Goal: Task Accomplishment & Management: Manage account settings

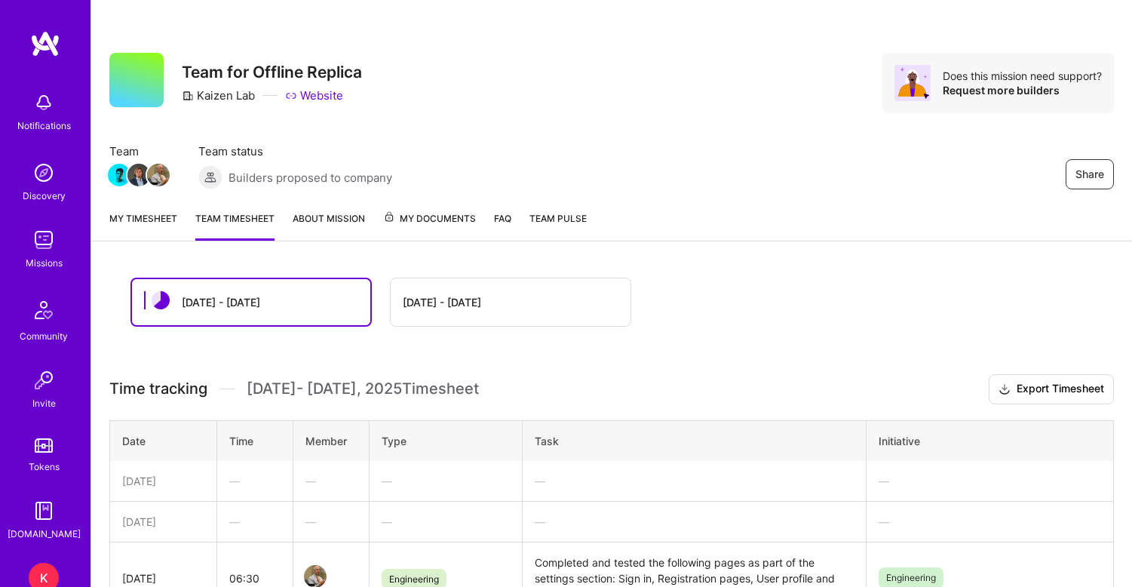
click at [128, 223] on link "My timesheet" at bounding box center [143, 225] width 68 height 30
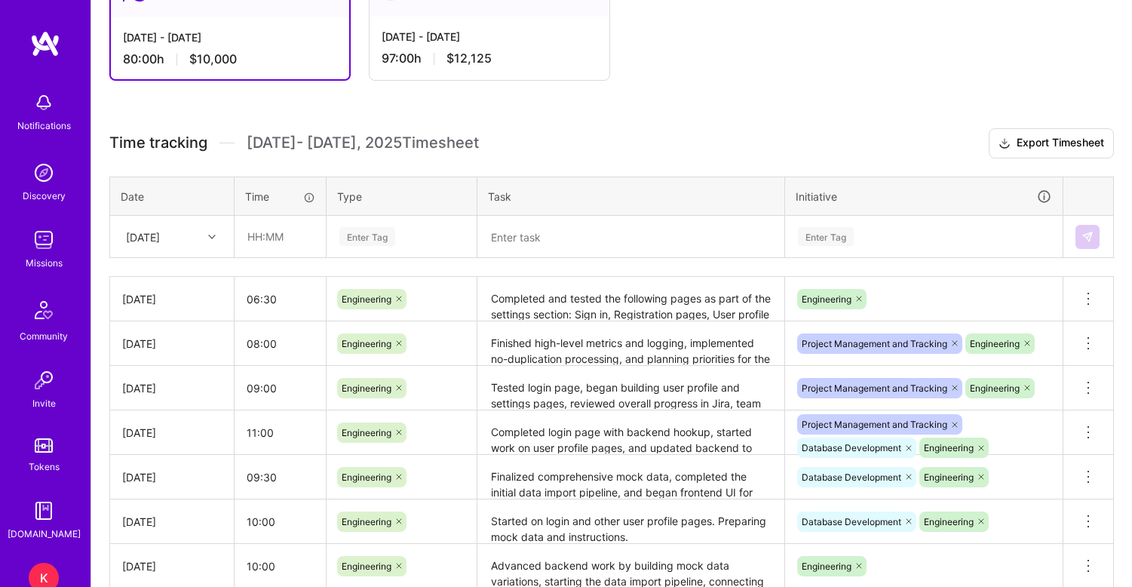
scroll to position [223, 0]
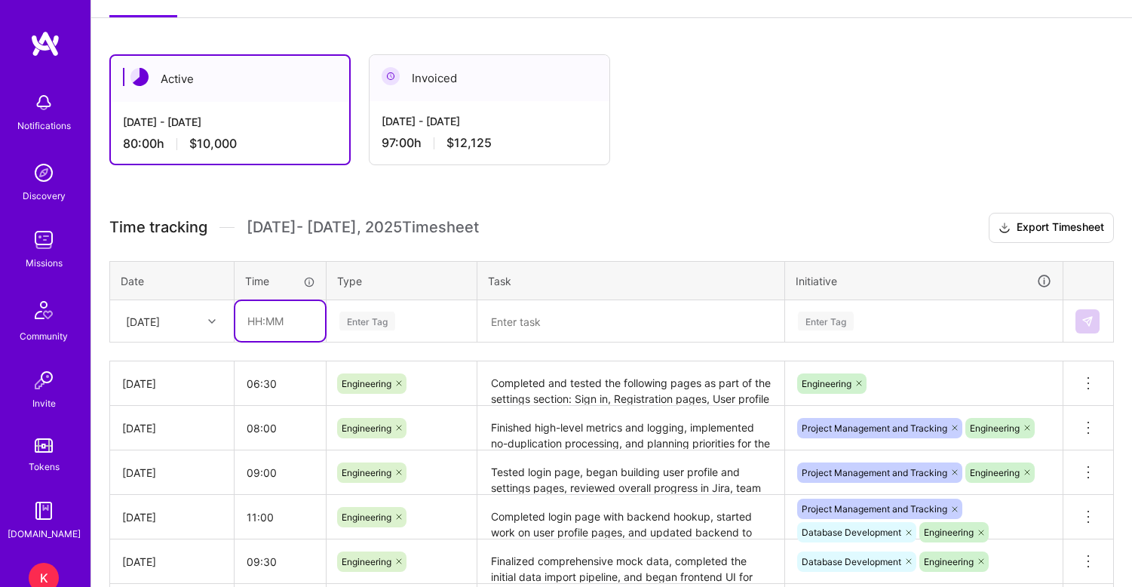
click at [259, 324] on input "text" at bounding box center [280, 321] width 90 height 40
type input "10:00"
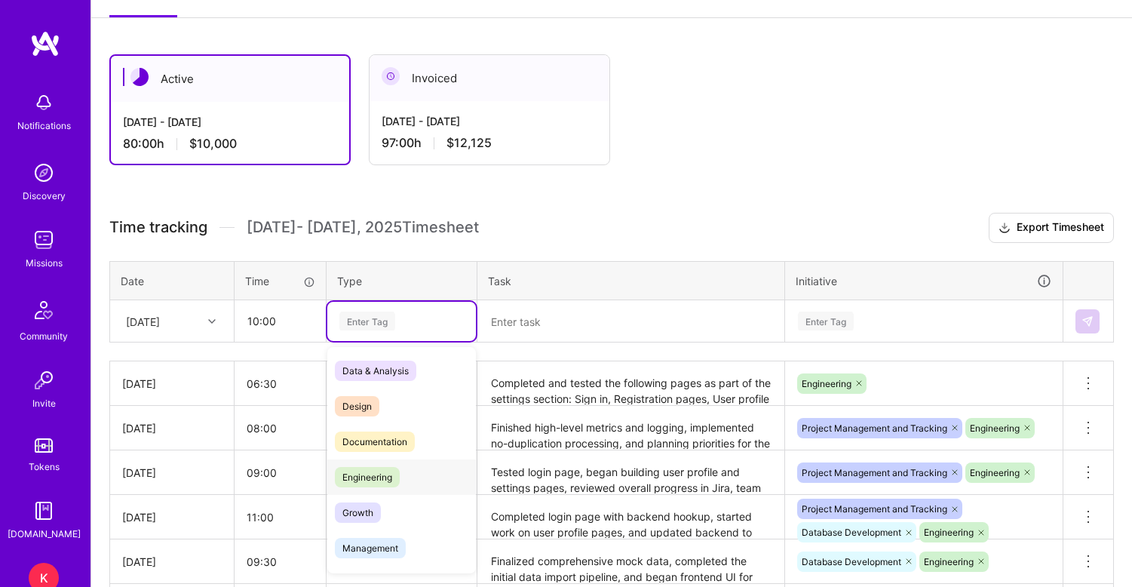
click at [354, 487] on span "Engineering" at bounding box center [367, 477] width 65 height 20
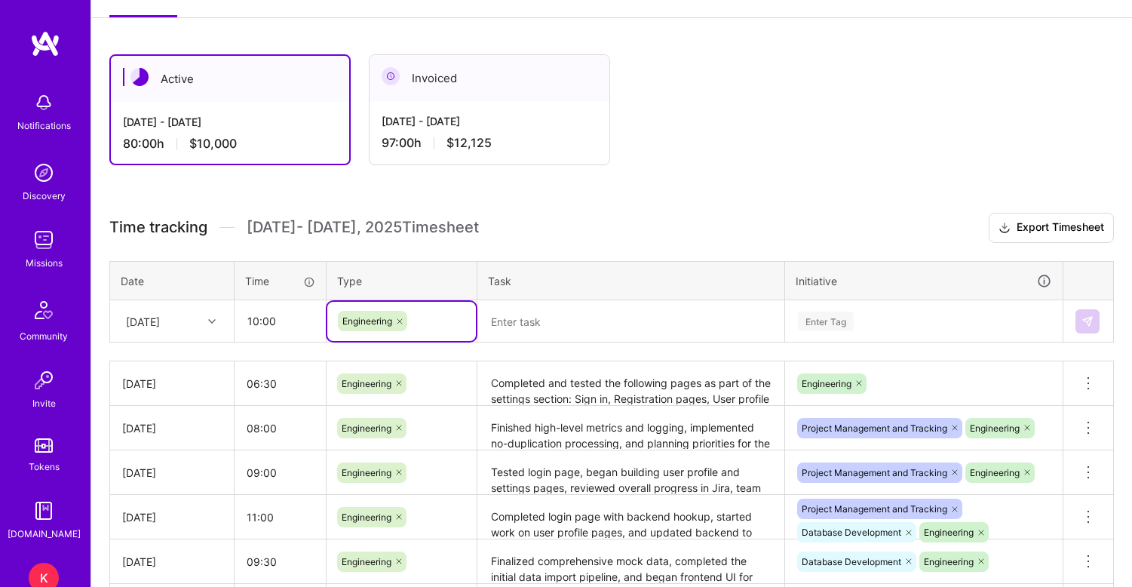
click at [560, 325] on textarea at bounding box center [631, 321] width 304 height 39
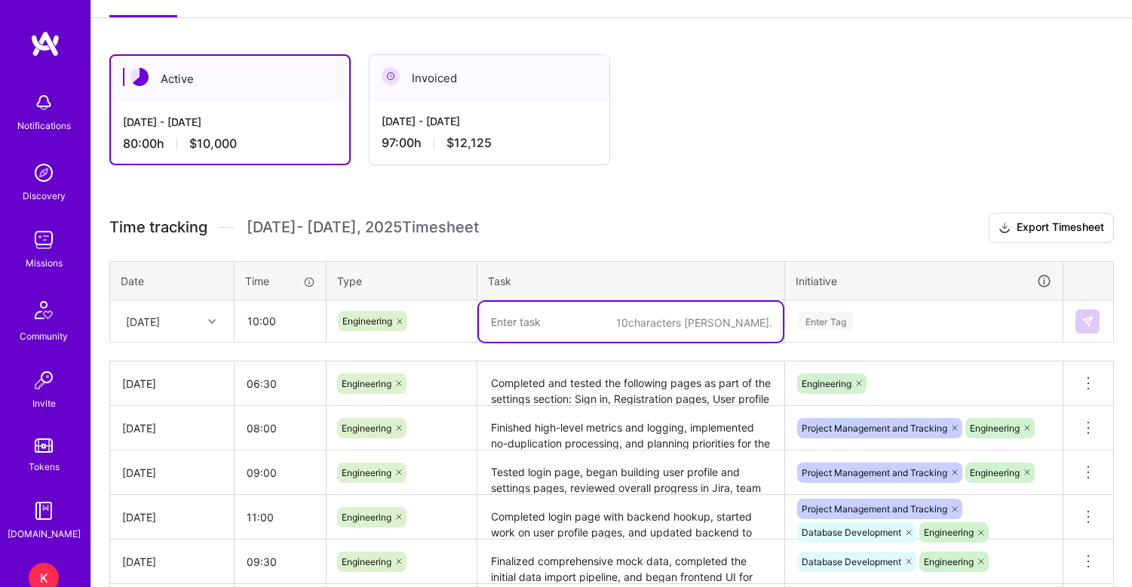
paste textarea "Built new backend category APIs and updated frontend integration. Implemented r…"
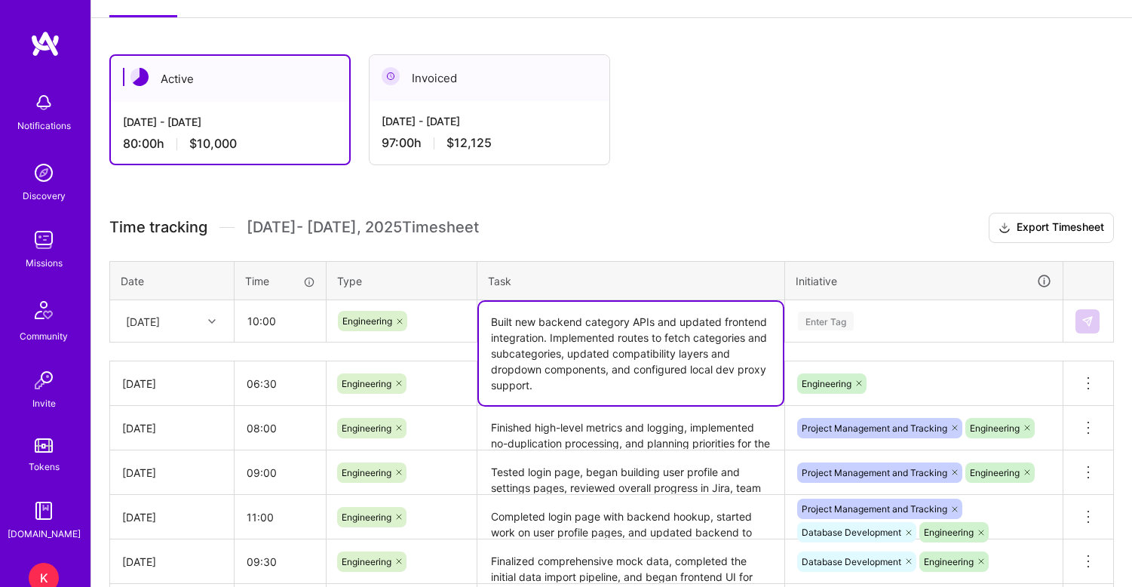
type textarea "Built new backend category APIs and updated frontend integration. Implemented r…"
click at [882, 324] on div "Enter Tag" at bounding box center [924, 321] width 276 height 39
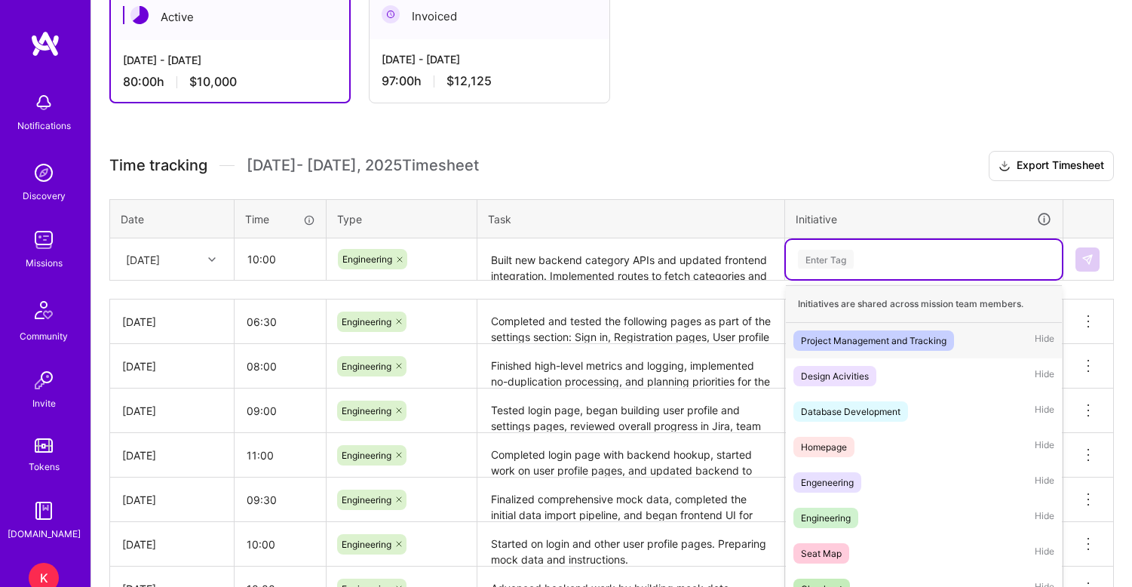
scroll to position [298, 0]
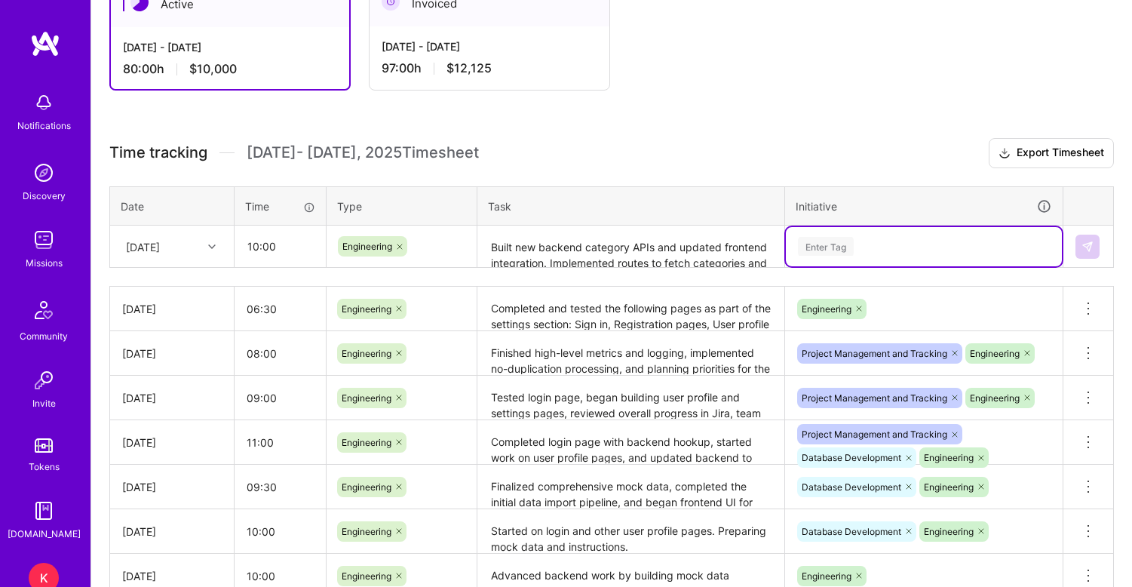
click at [870, 251] on div "Enter Tag" at bounding box center [924, 246] width 255 height 19
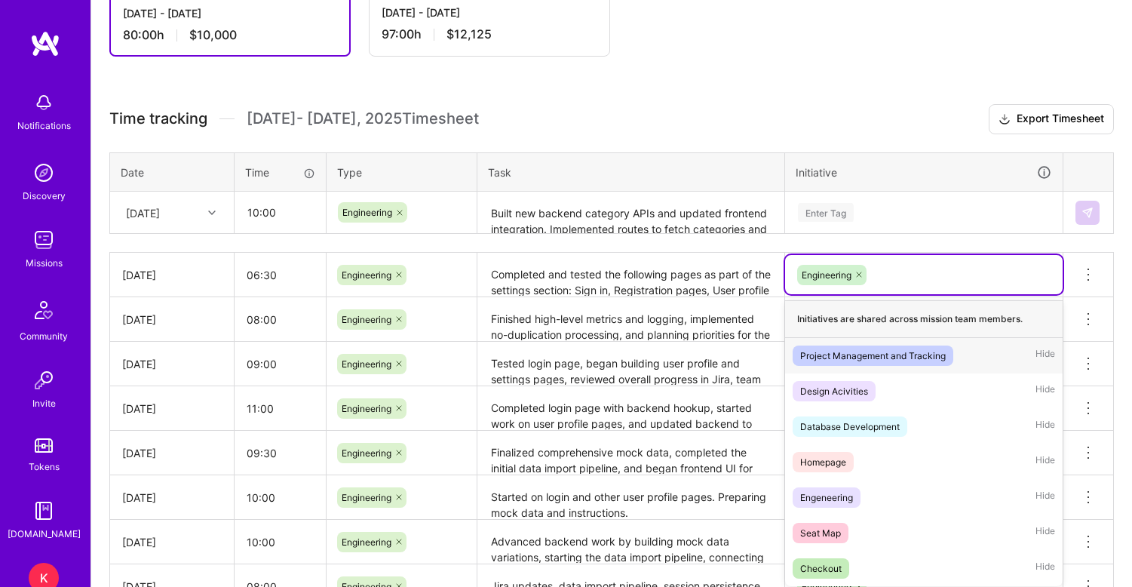
scroll to position [337, 0]
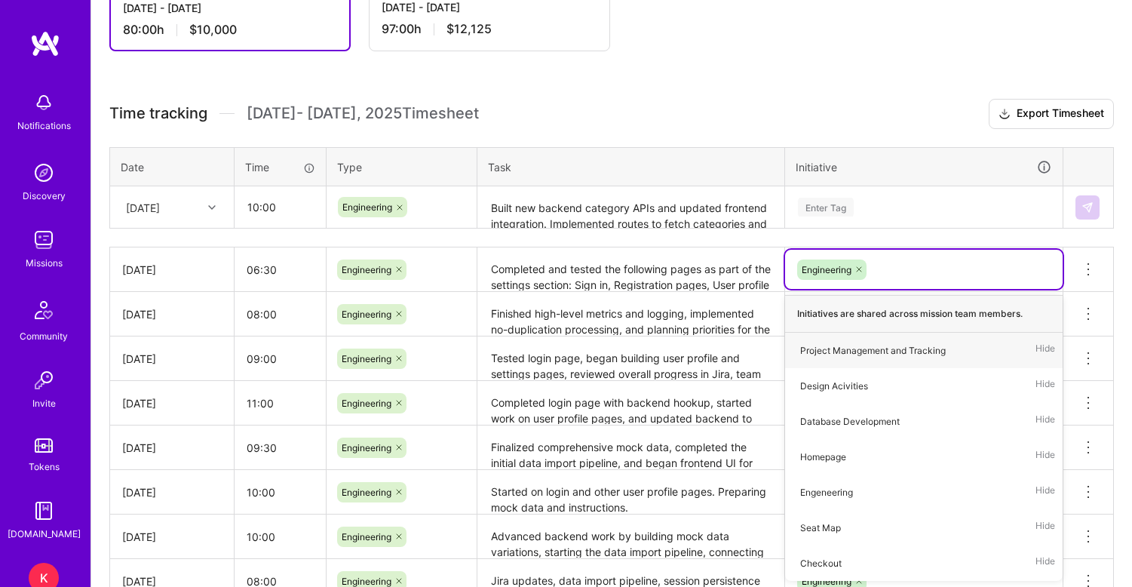
click at [898, 209] on div "Enter Tag" at bounding box center [924, 207] width 255 height 19
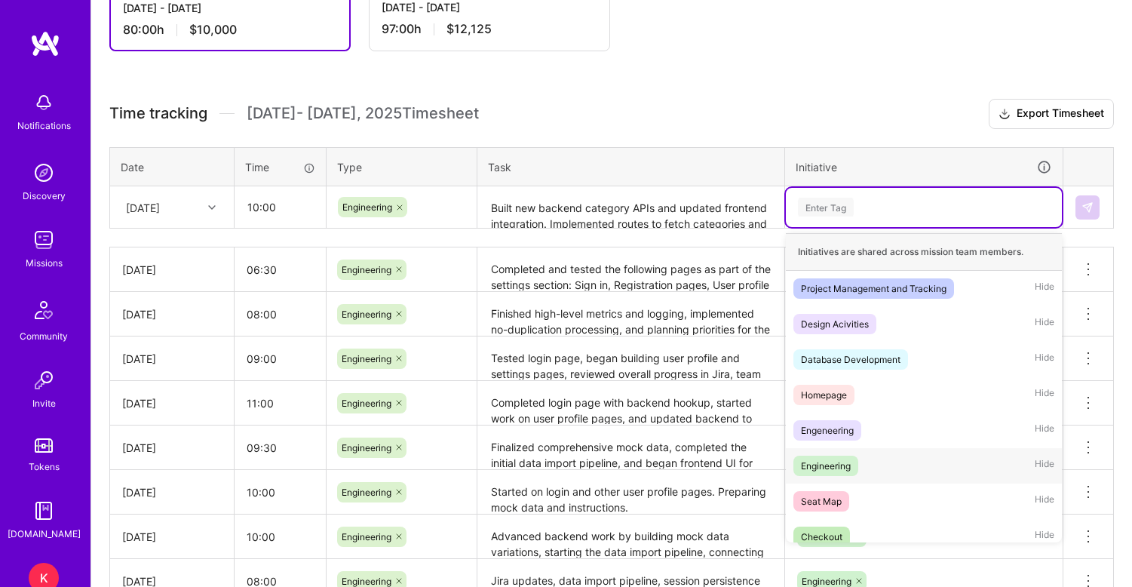
click at [830, 465] on div "Engineering" at bounding box center [826, 466] width 50 height 16
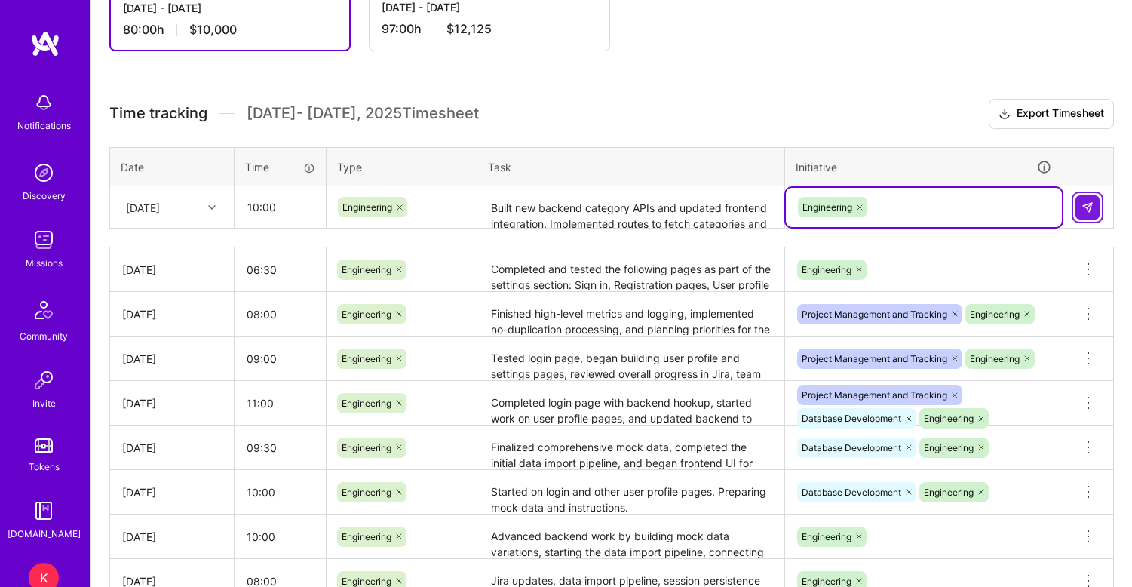
click at [1088, 201] on img at bounding box center [1088, 207] width 12 height 12
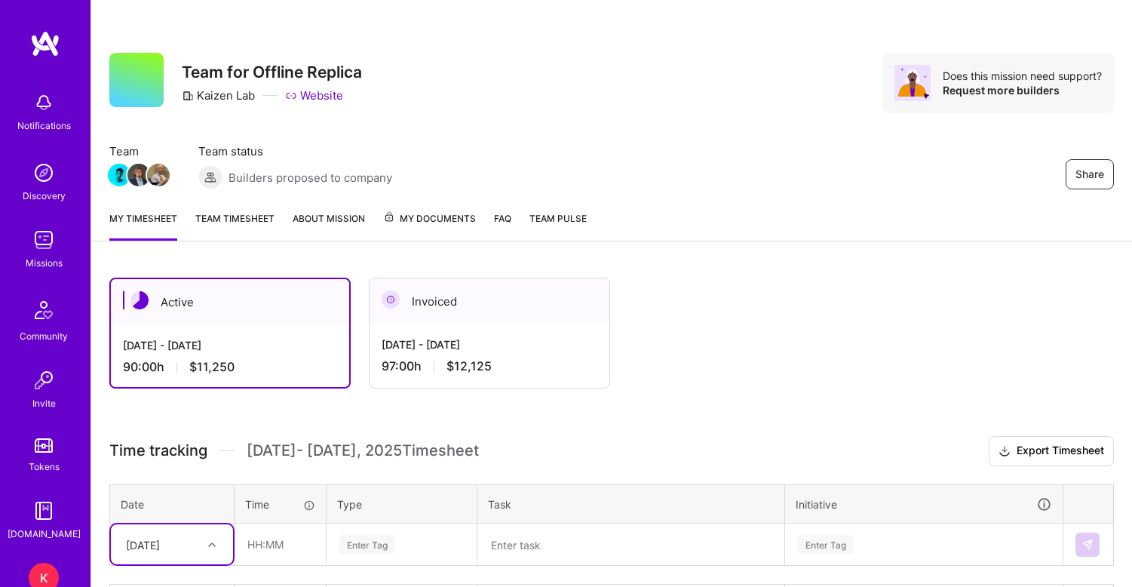
scroll to position [0, 0]
